Goal: Transaction & Acquisition: Purchase product/service

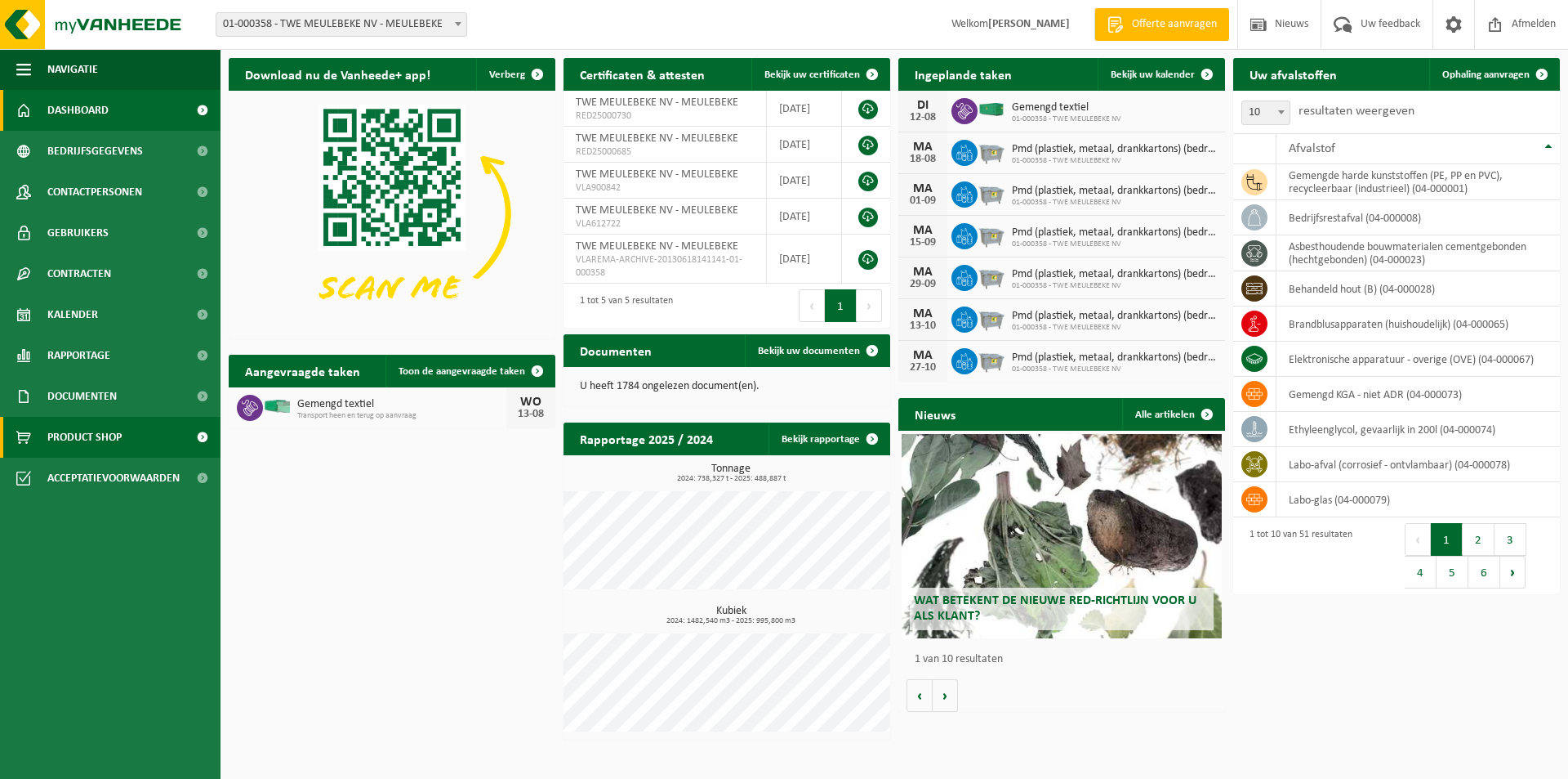
click at [73, 435] on span "Product Shop" at bounding box center [85, 437] width 74 height 41
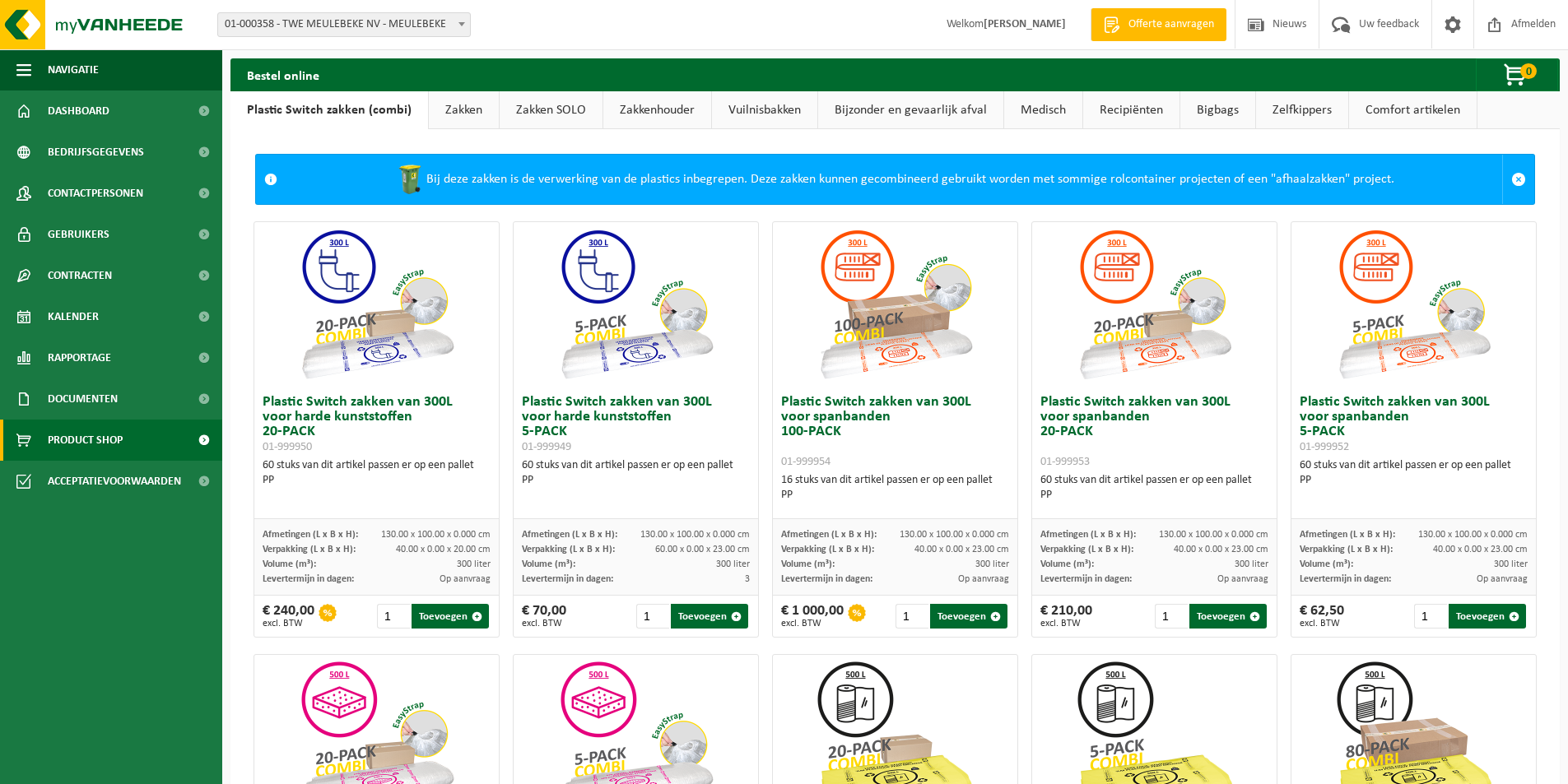
click at [739, 112] on link "Vuilnisbakken" at bounding box center [764, 110] width 105 height 38
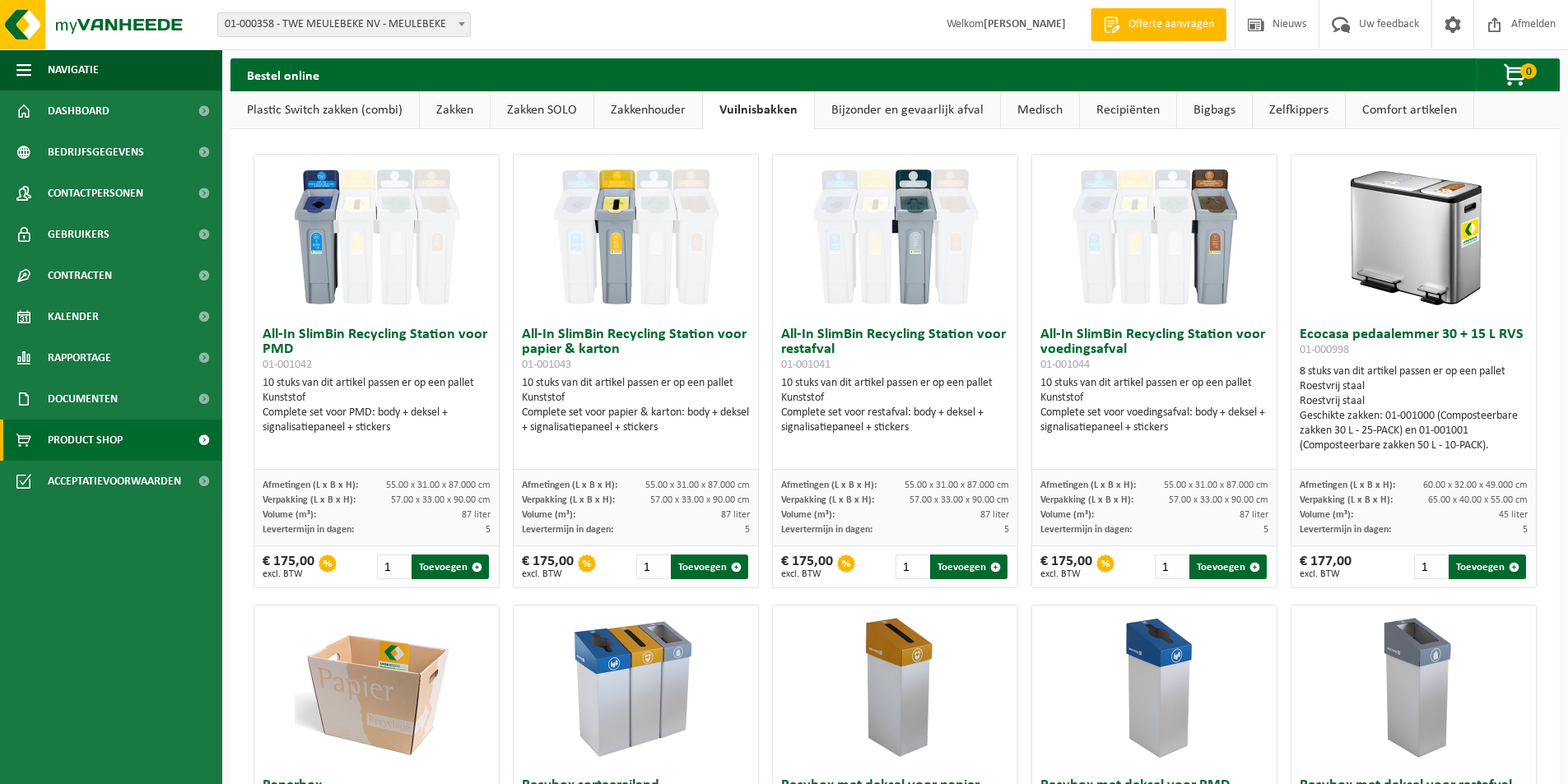
click at [447, 112] on link "Zakken" at bounding box center [454, 110] width 70 height 38
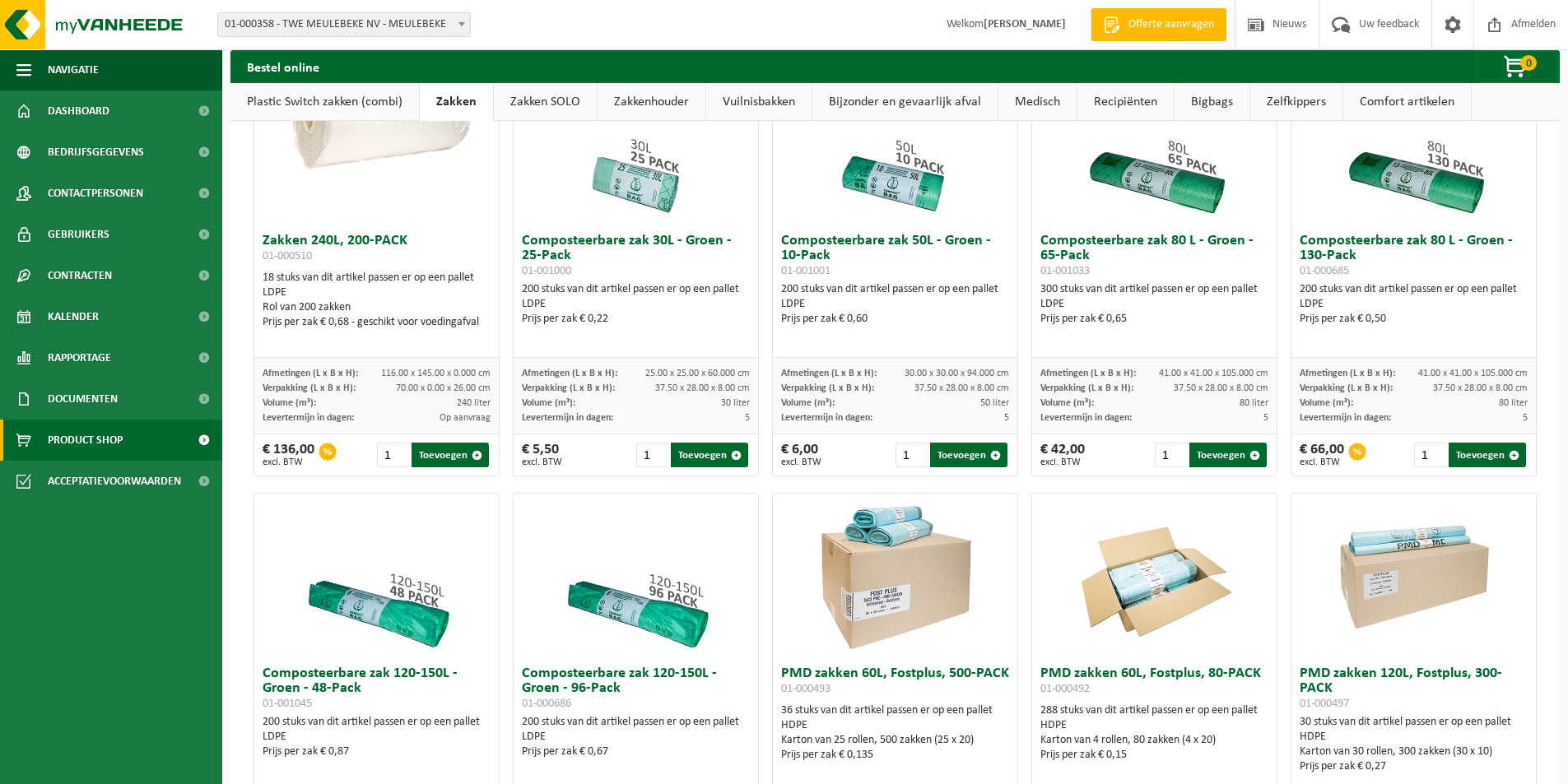
scroll to position [822, 0]
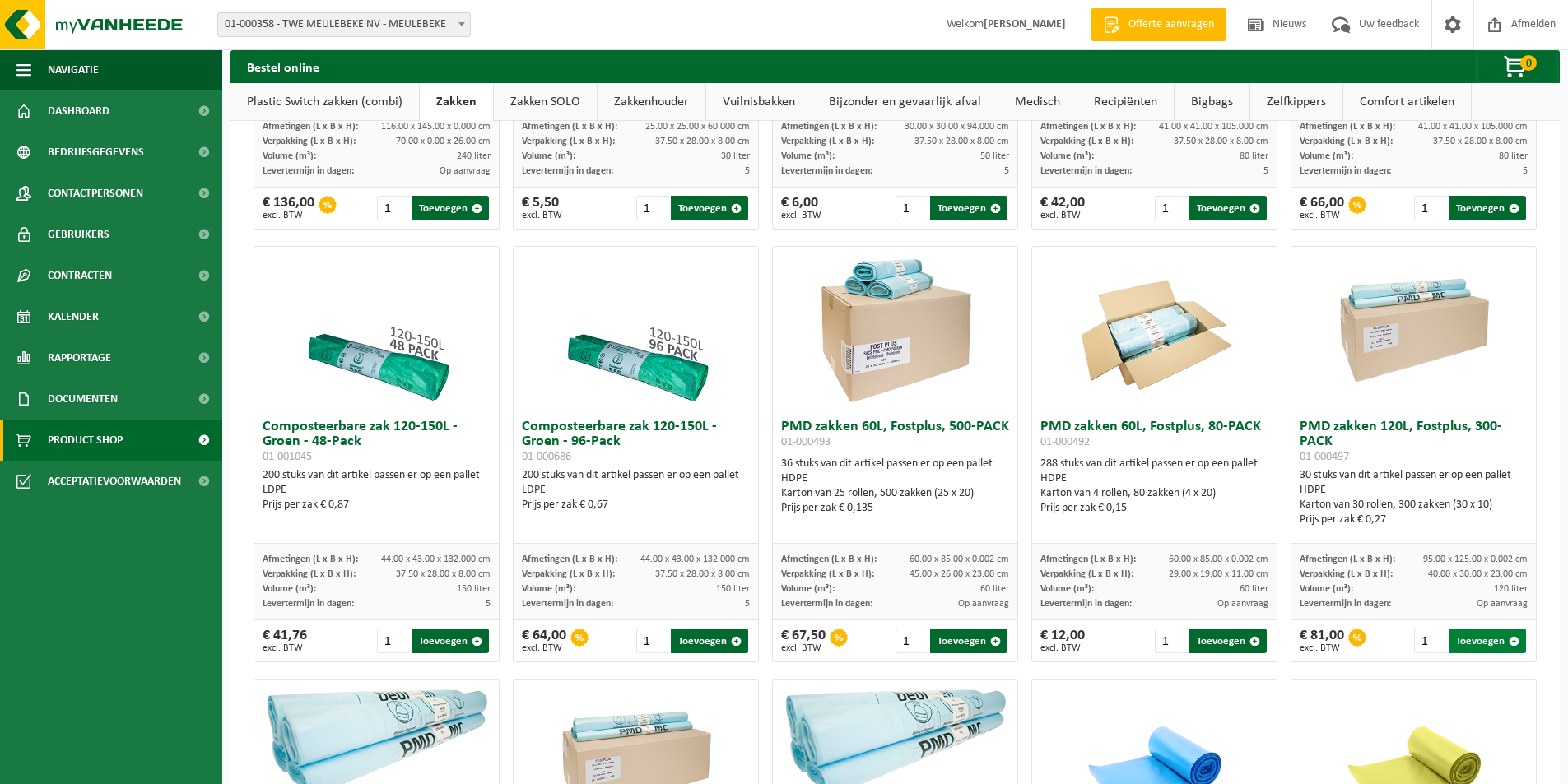
click at [1503, 647] on button "Toevoegen" at bounding box center [1486, 641] width 78 height 25
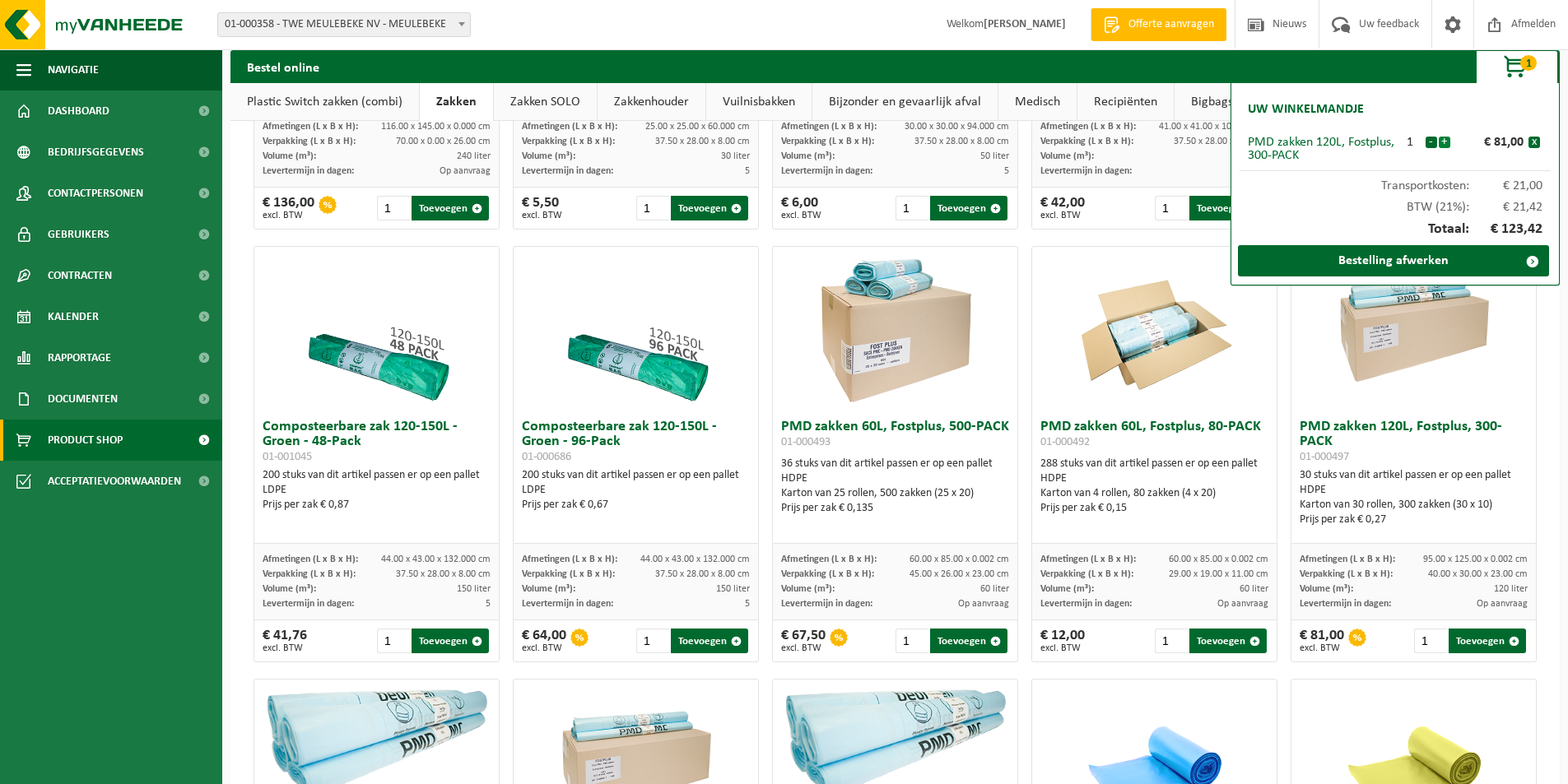
click at [1443, 139] on button "+" at bounding box center [1444, 142] width 12 height 12
click at [1368, 259] on link "Bestelling afwerken" at bounding box center [1393, 260] width 311 height 31
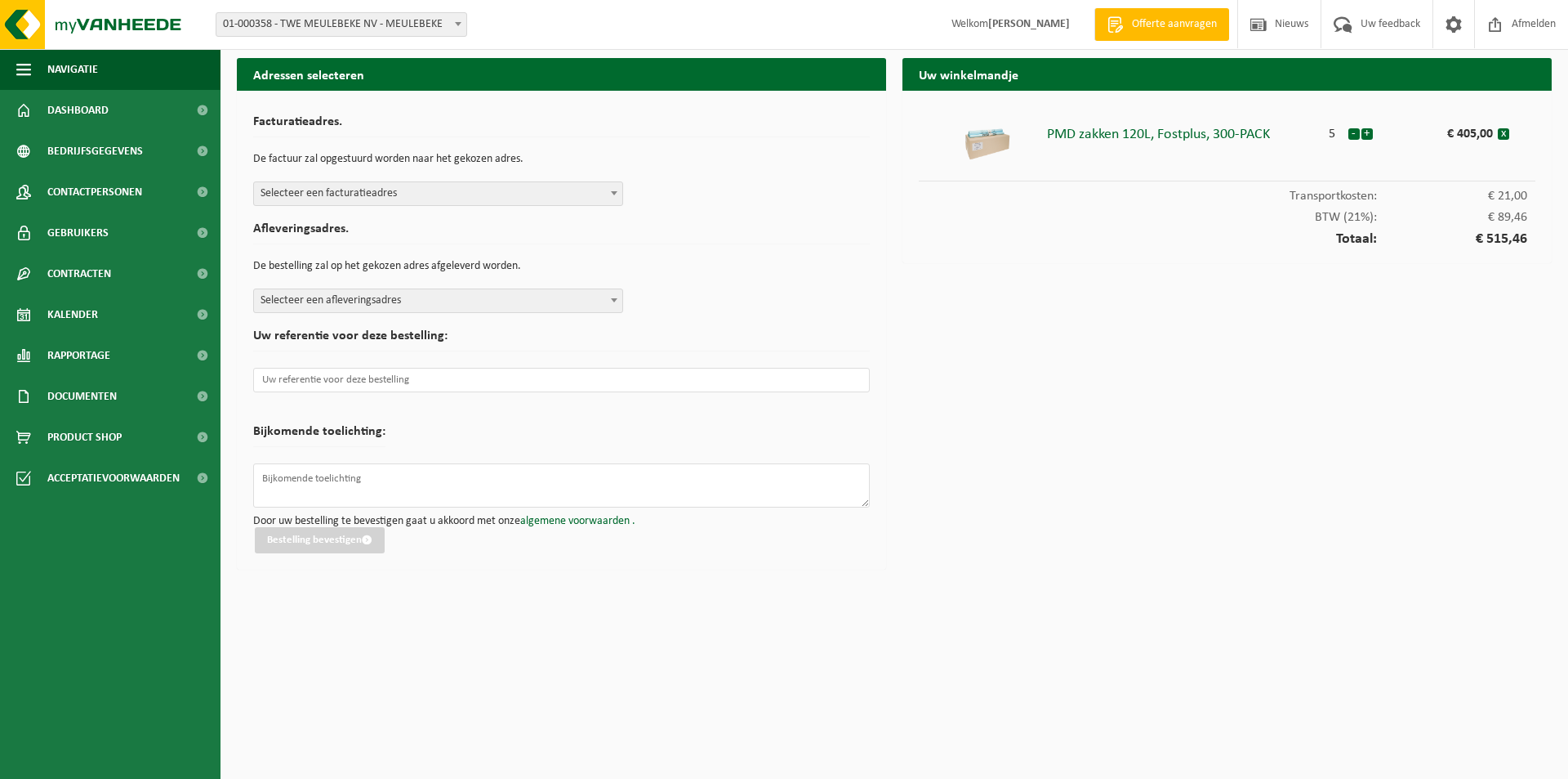
click at [612, 191] on b at bounding box center [614, 193] width 7 height 4
click at [610, 302] on span at bounding box center [614, 300] width 17 height 21
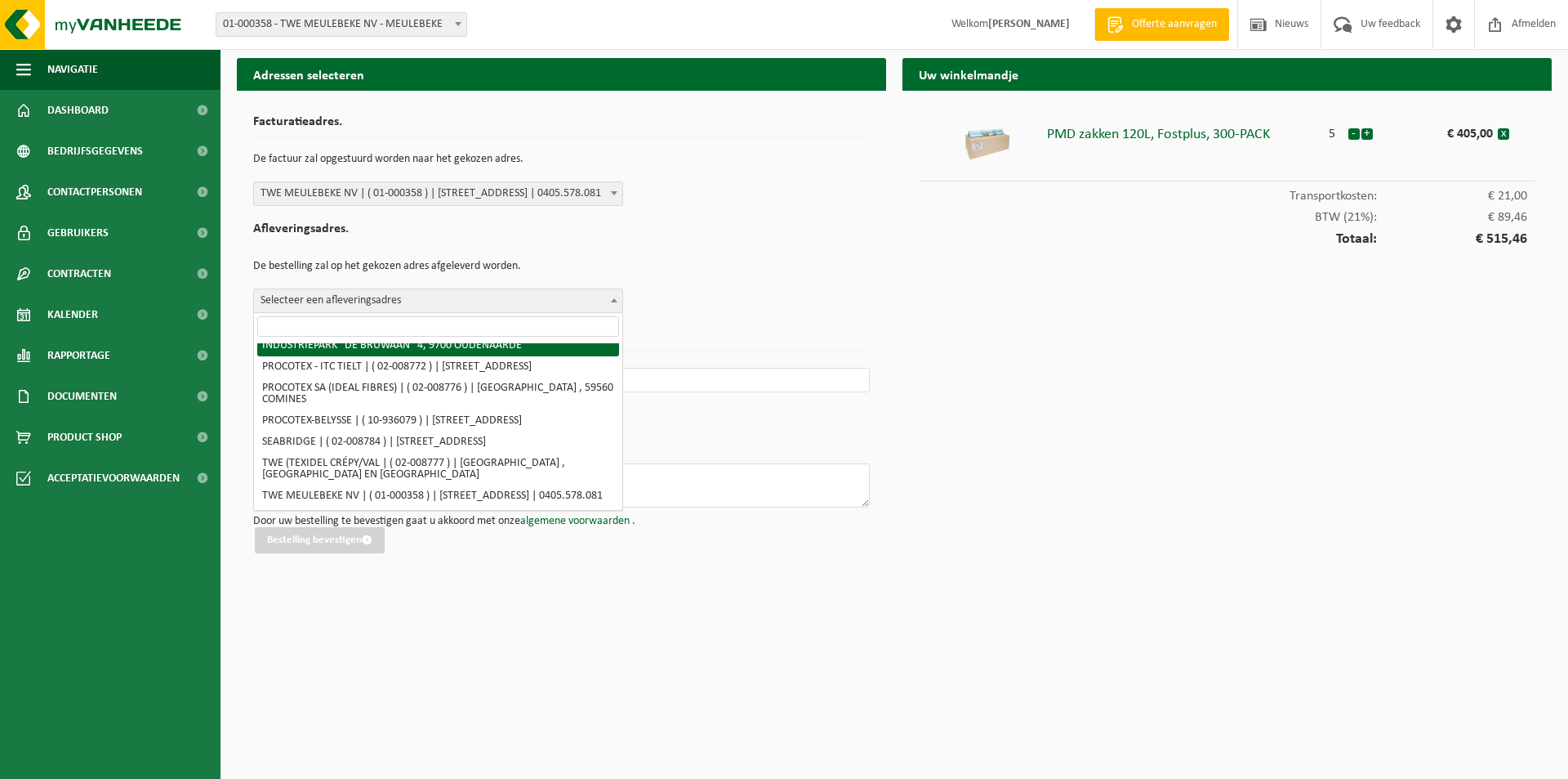
scroll to position [529, 0]
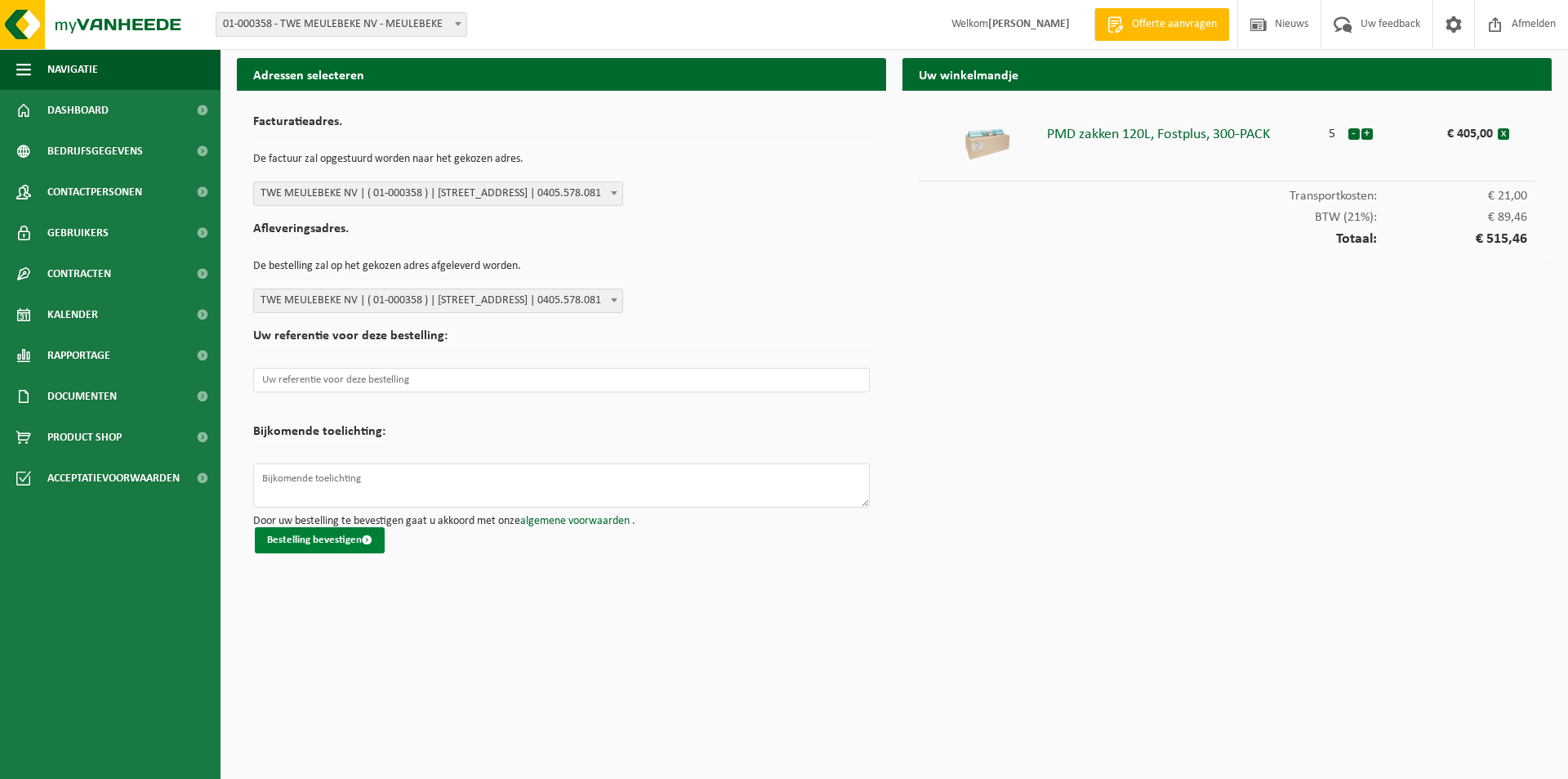
click at [276, 539] on button "Bestelling bevestigen" at bounding box center [319, 540] width 130 height 26
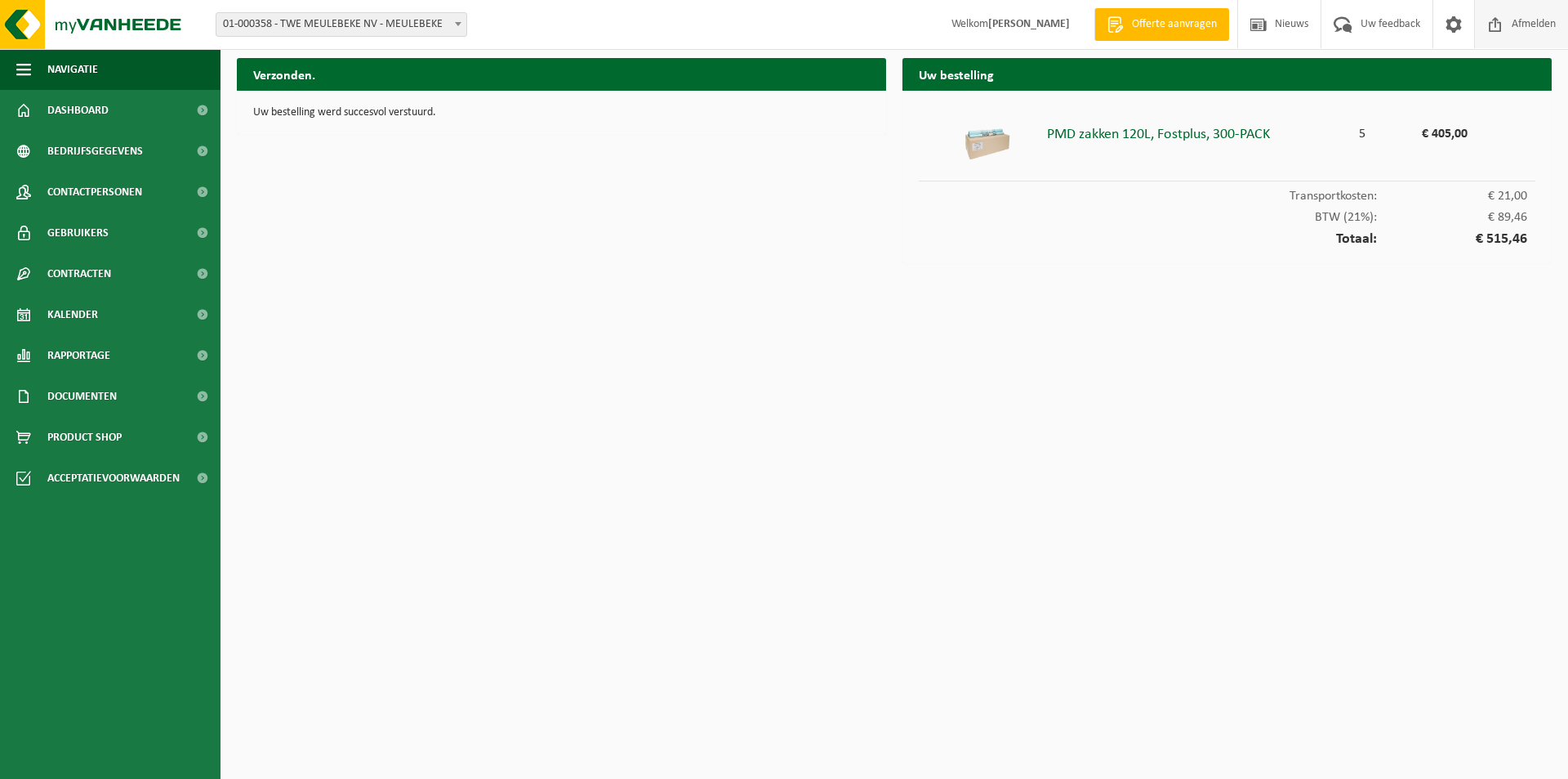
click at [1499, 26] on span at bounding box center [1495, 23] width 24 height 48
